Goal: Task Accomplishment & Management: Use online tool/utility

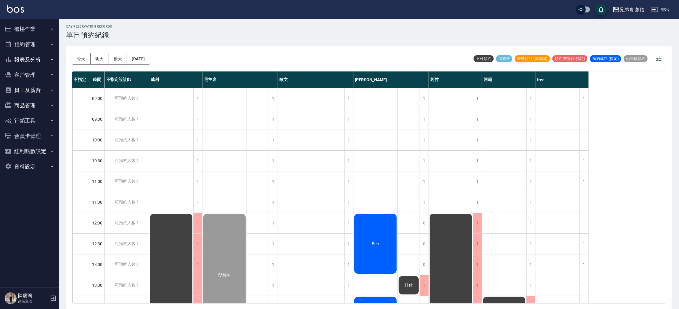
scroll to position [215, 0]
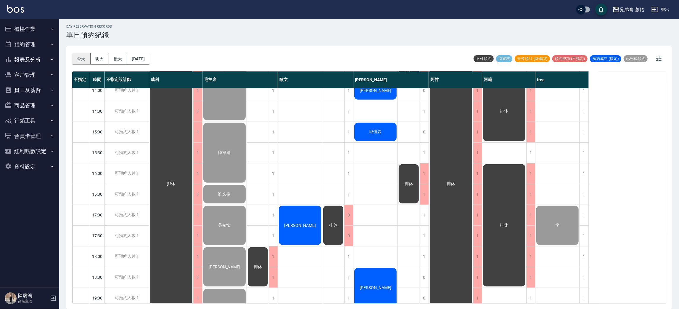
drag, startPoint x: 78, startPoint y: 63, endPoint x: 78, endPoint y: 59, distance: 4.8
click at [78, 63] on button "今天" at bounding box center [81, 58] width 18 height 11
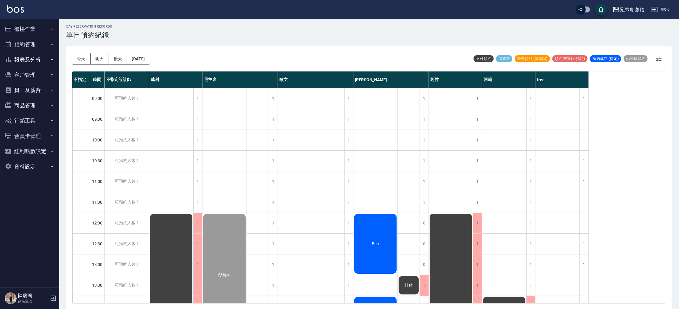
scroll to position [126, 0]
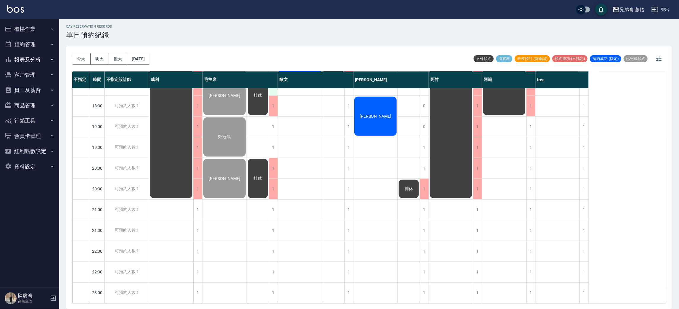
scroll to position [215, 0]
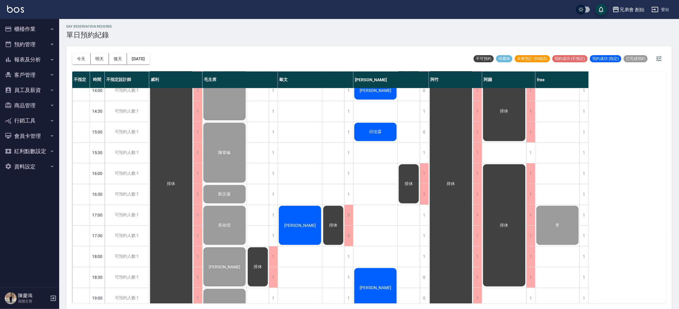
click at [301, 223] on span "[PERSON_NAME]" at bounding box center [300, 225] width 34 height 5
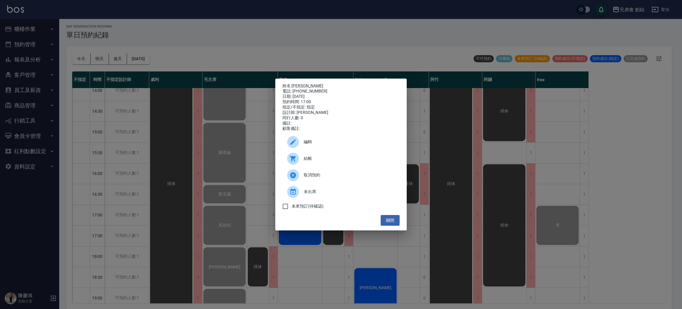
click at [299, 161] on div at bounding box center [295, 159] width 17 height 12
click at [219, 52] on div "姓名: 許明耀 電話: 0966987219 日期: 2025/09/18 預約時間: 17:00 指定/不指定: 指定 設計師: 歐文 同行人數: 0 備註…" at bounding box center [341, 154] width 682 height 309
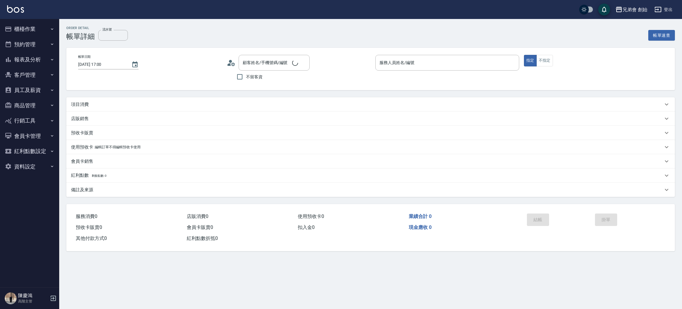
type input "2025/09/18 17:00"
type input "歐文(無代號)"
click at [129, 102] on div "項目消費" at bounding box center [367, 104] width 592 height 6
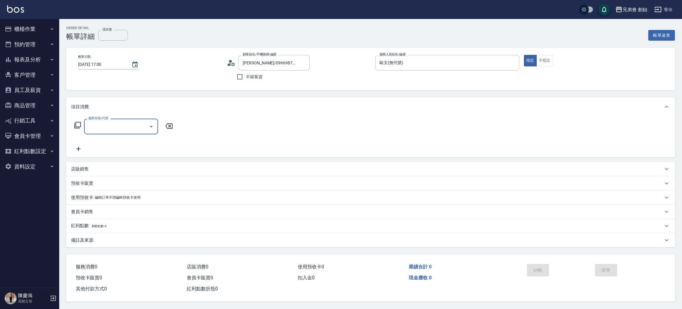
type input "許明耀/0966987219/"
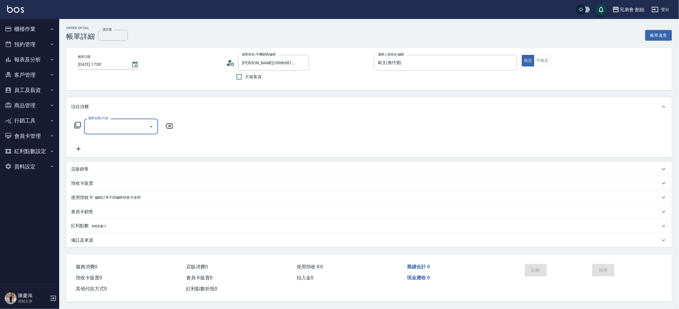
click at [126, 134] on div "服務名稱/代號 服務名稱/代號" at bounding box center [123, 135] width 105 height 34
click at [125, 124] on input "服務名稱/代號" at bounding box center [117, 126] width 60 height 10
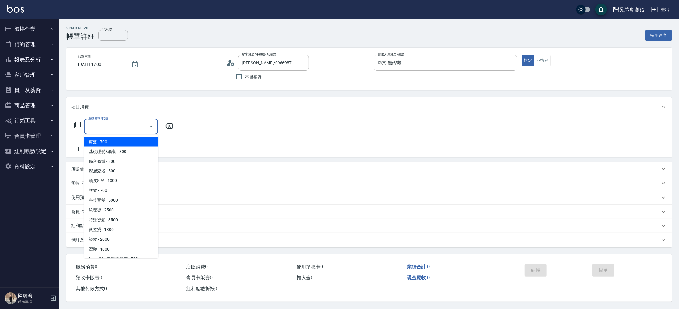
click at [126, 145] on span "剪髮 - 700" at bounding box center [121, 142] width 74 height 10
type input "剪髮(A01)"
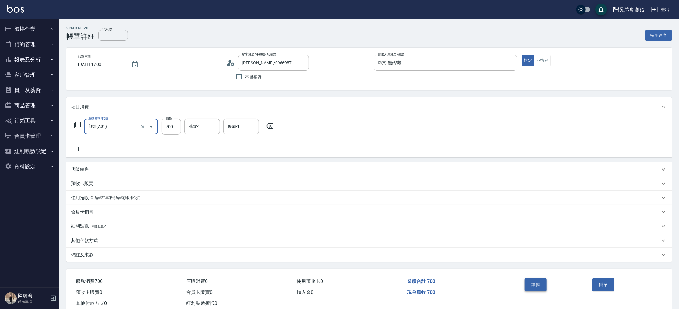
click at [532, 284] on button "結帳" at bounding box center [536, 284] width 22 height 12
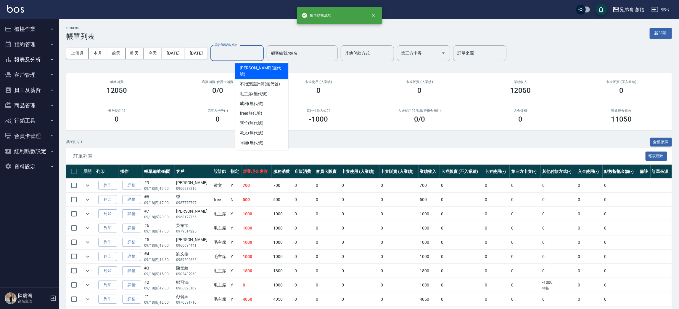
click at [241, 48] on div "設計師編號/姓名 設計師編號/姓名" at bounding box center [237, 53] width 53 height 16
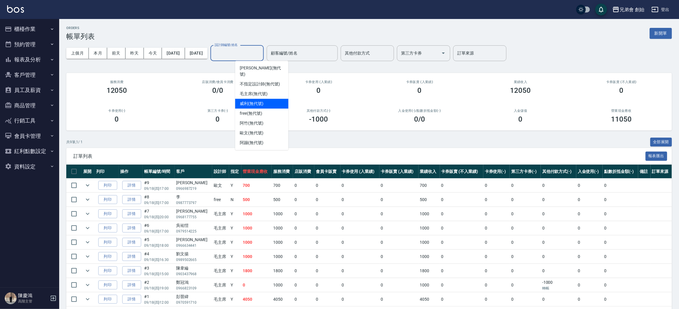
click at [267, 99] on div "威利 (無代號)" at bounding box center [261, 104] width 53 height 10
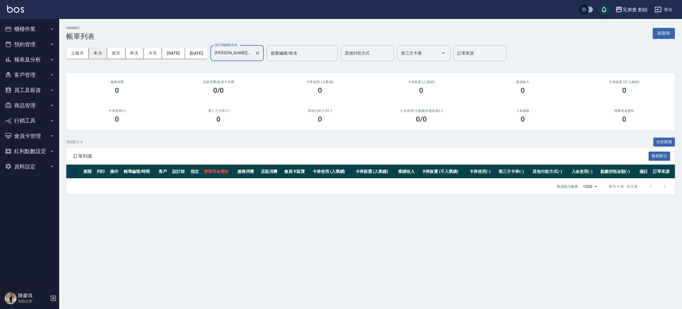
click at [93, 52] on button "本月" at bounding box center [98, 53] width 18 height 11
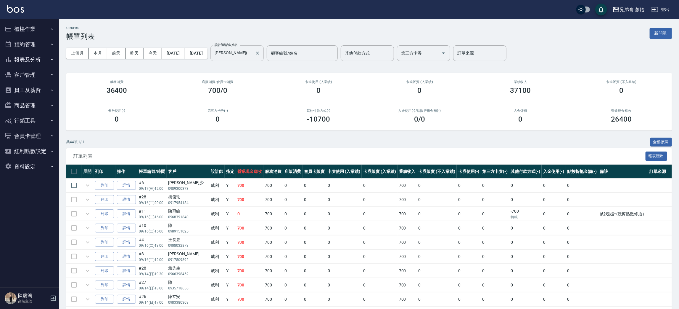
click at [252, 53] on input "威利(無代號)" at bounding box center [232, 53] width 39 height 10
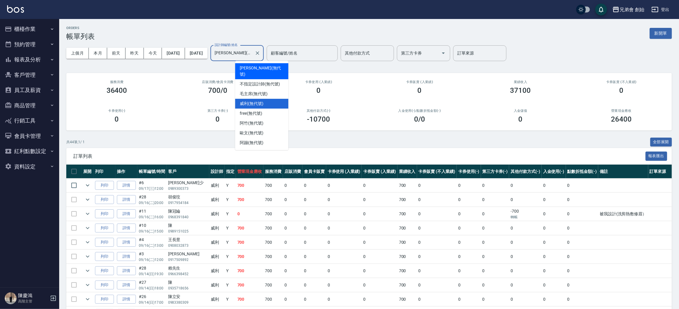
click at [268, 68] on div "潘潘 (無代號)" at bounding box center [261, 71] width 53 height 16
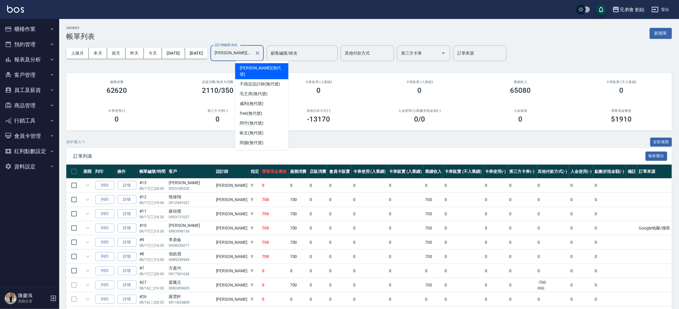
click at [252, 57] on input "潘潘(無代號)" at bounding box center [232, 53] width 39 height 10
click at [266, 118] on div "阿竹 (無代號)" at bounding box center [261, 123] width 53 height 10
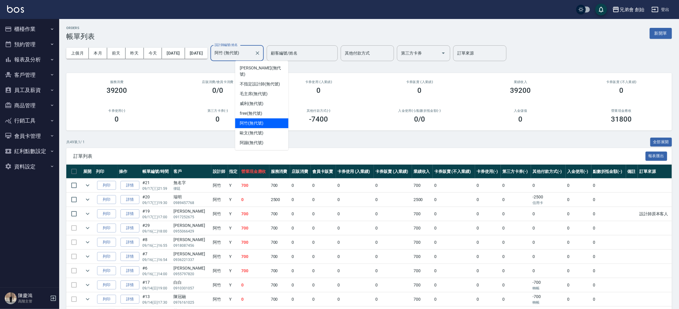
click at [252, 52] on input "阿竹 (無代號)" at bounding box center [232, 53] width 39 height 10
click at [270, 129] on div "歐文 (無代號)" at bounding box center [261, 133] width 53 height 10
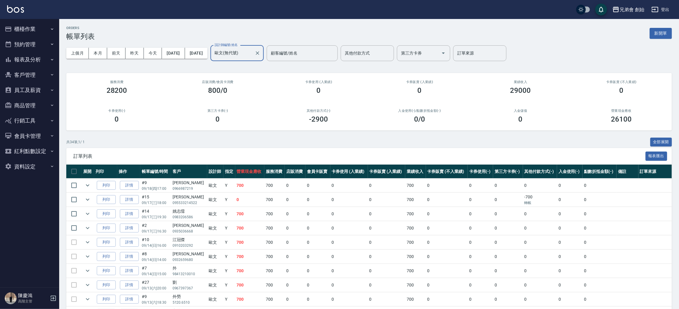
click at [263, 41] on div "上個月 本月 前天 昨天 今天 2025/09/01 2025/09/30 設計師編號/姓名 歐文(無代號) 設計師編號/姓名 顧客編號/姓名 顧客編號/姓名…" at bounding box center [369, 53] width 606 height 25
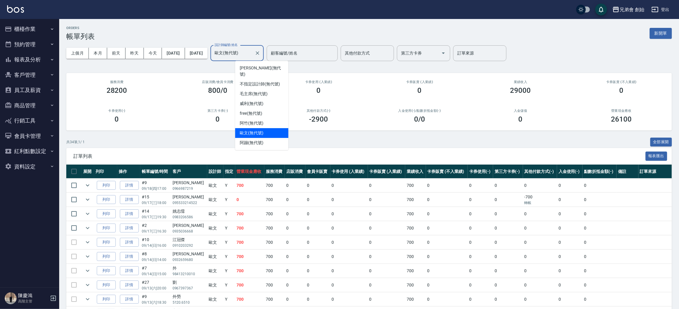
click at [252, 55] on input "歐文(無代號)" at bounding box center [232, 53] width 39 height 10
click at [269, 140] on div "阿蹦 (無代號)" at bounding box center [261, 143] width 53 height 10
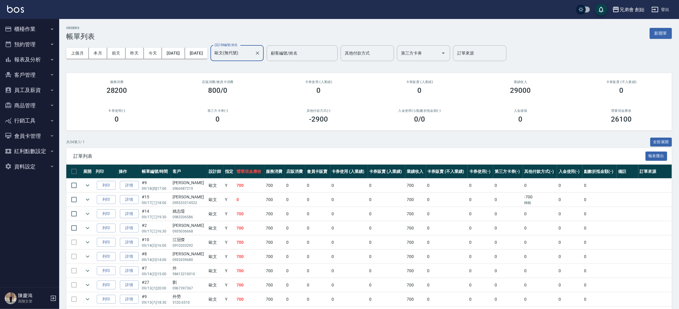
type input "阿蹦(無代號)"
